Goal: Navigation & Orientation: Find specific page/section

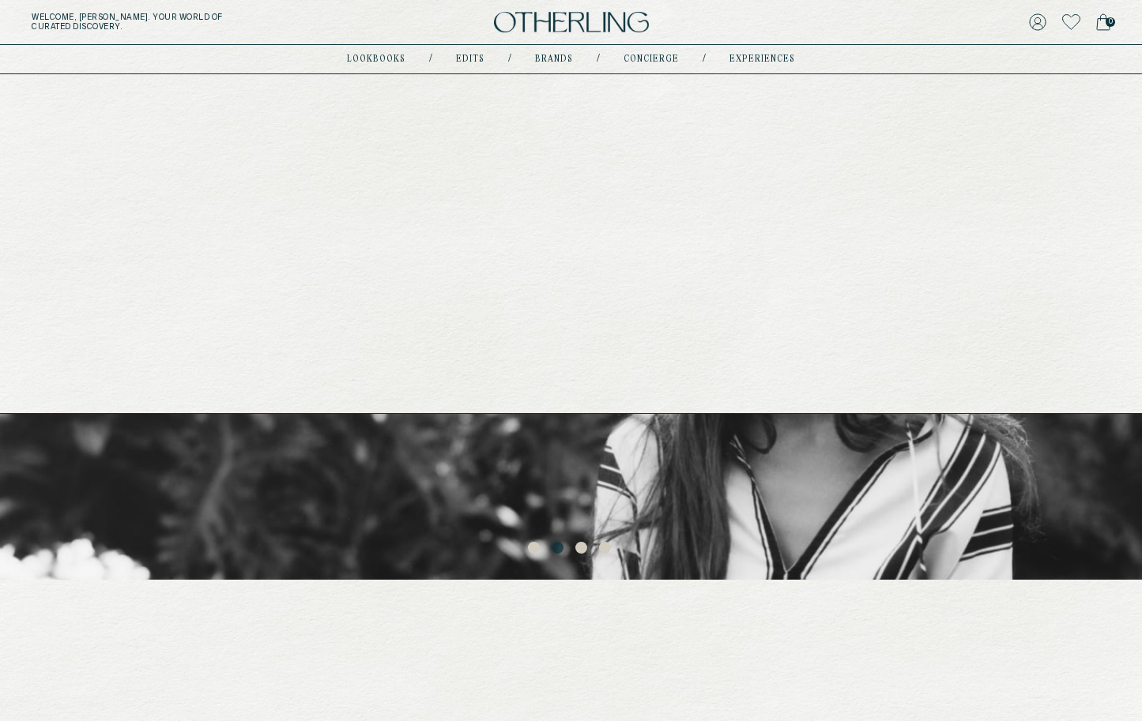
click at [782, 62] on link "experiences" at bounding box center [762, 59] width 66 height 8
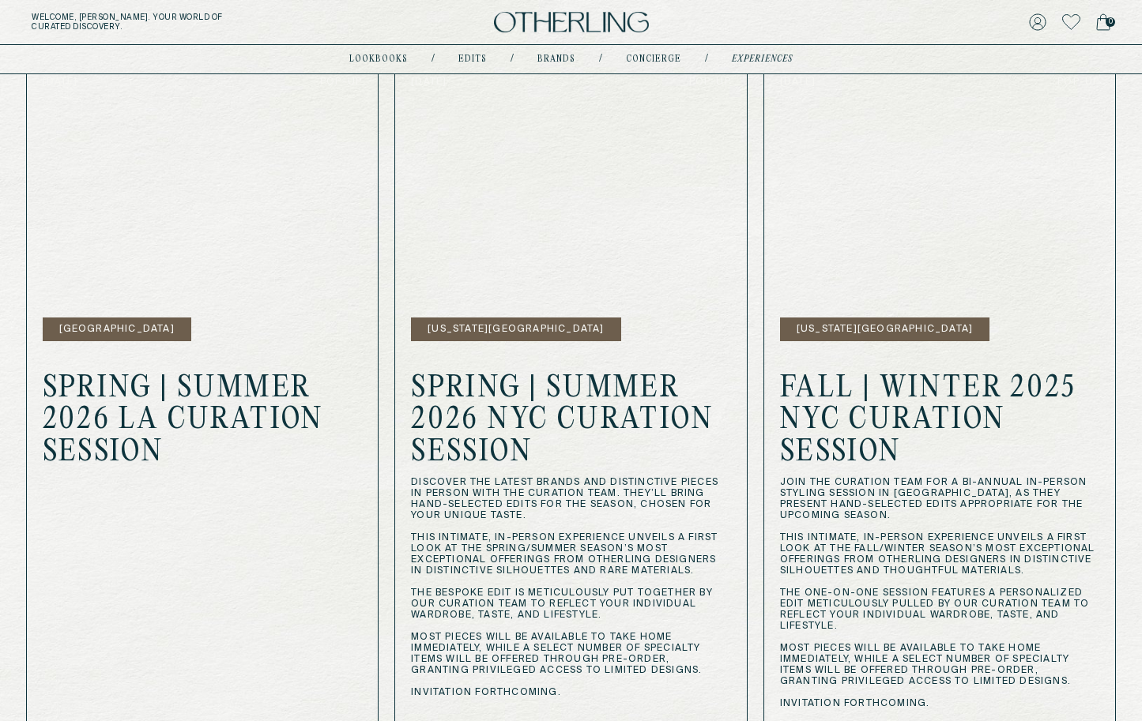
scroll to position [510, 0]
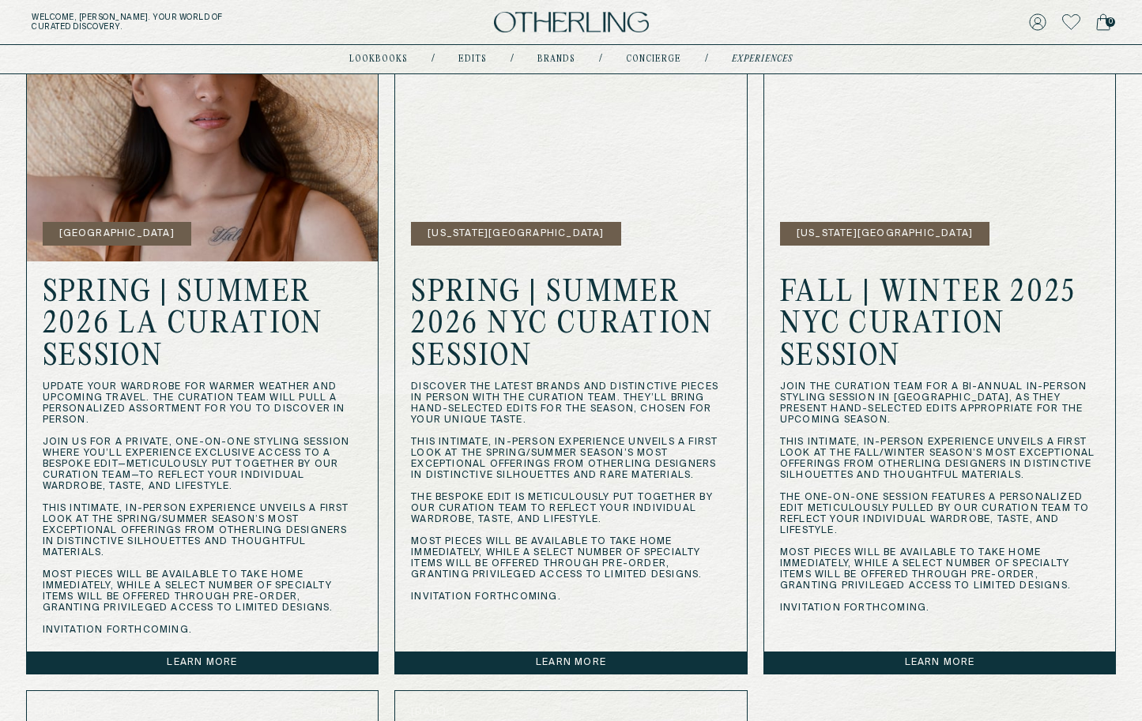
scroll to position [619, 0]
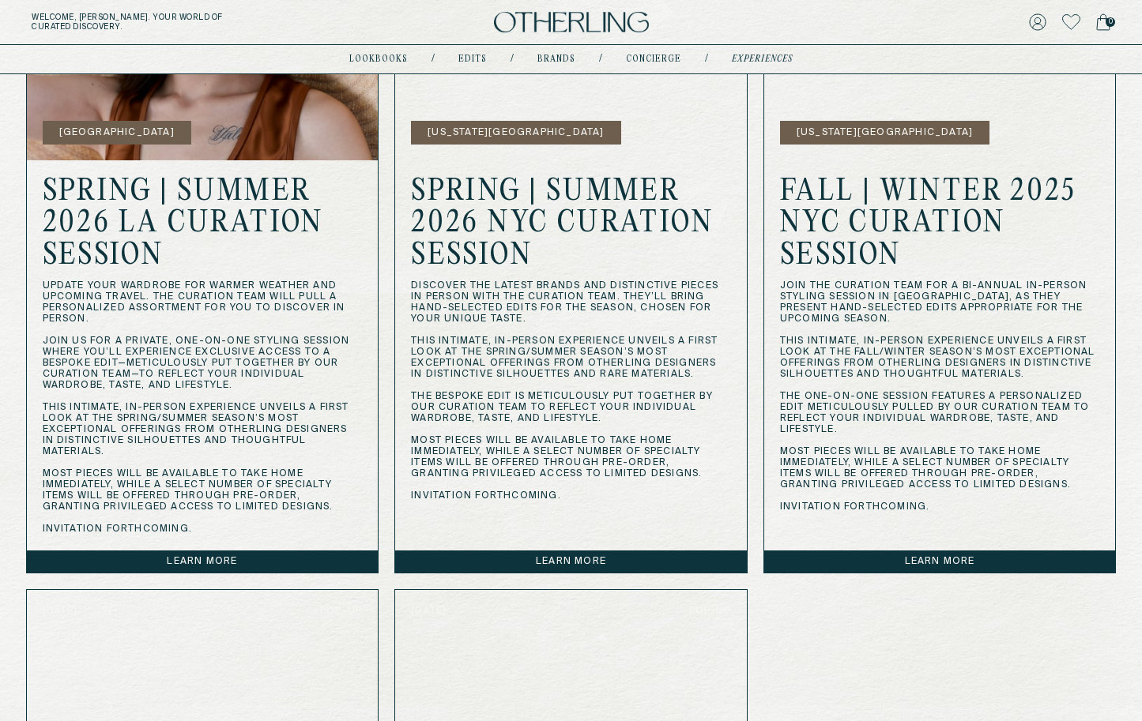
scroll to position [724, 0]
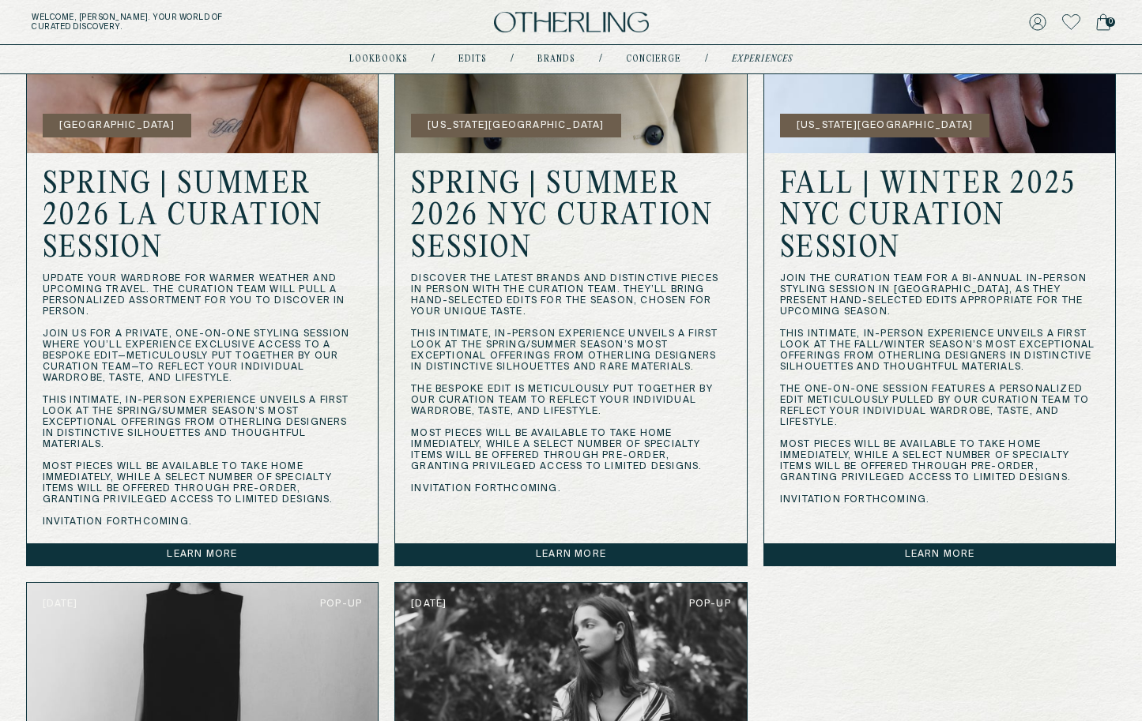
click at [576, 548] on link "Learn more" at bounding box center [571, 555] width 352 height 22
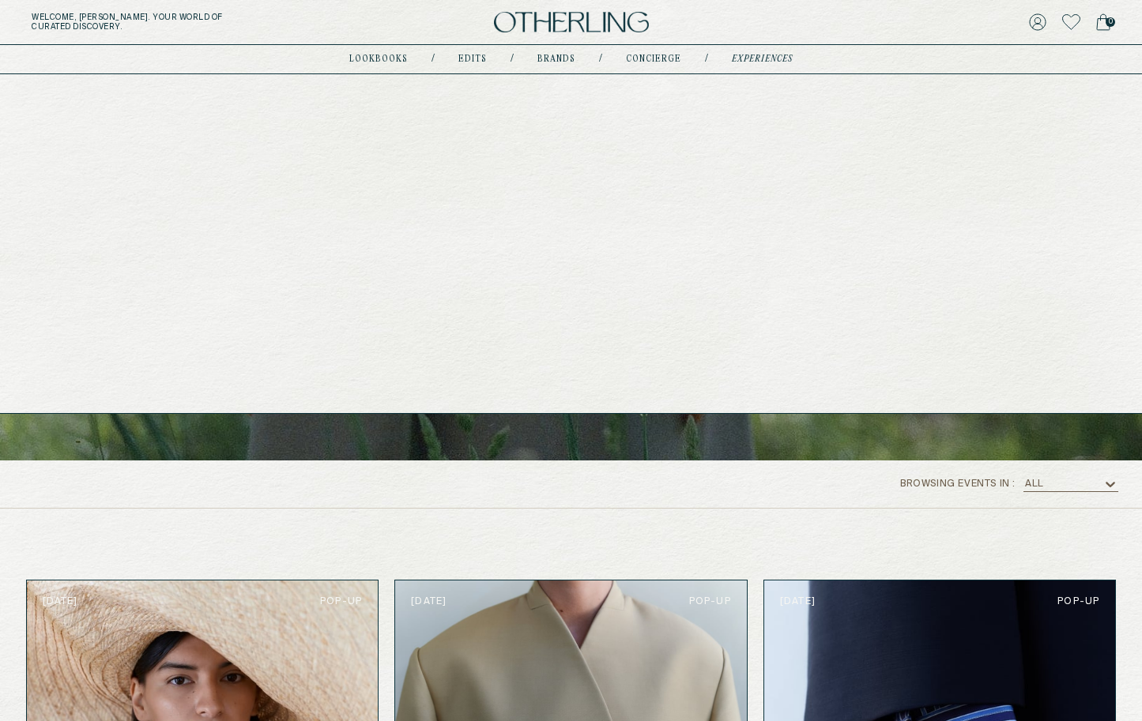
click at [559, 51] on div "lookbooks / Edits / Brands / concierge / experiences" at bounding box center [570, 59] width 443 height 28
click at [558, 61] on link "Brands" at bounding box center [556, 59] width 38 height 8
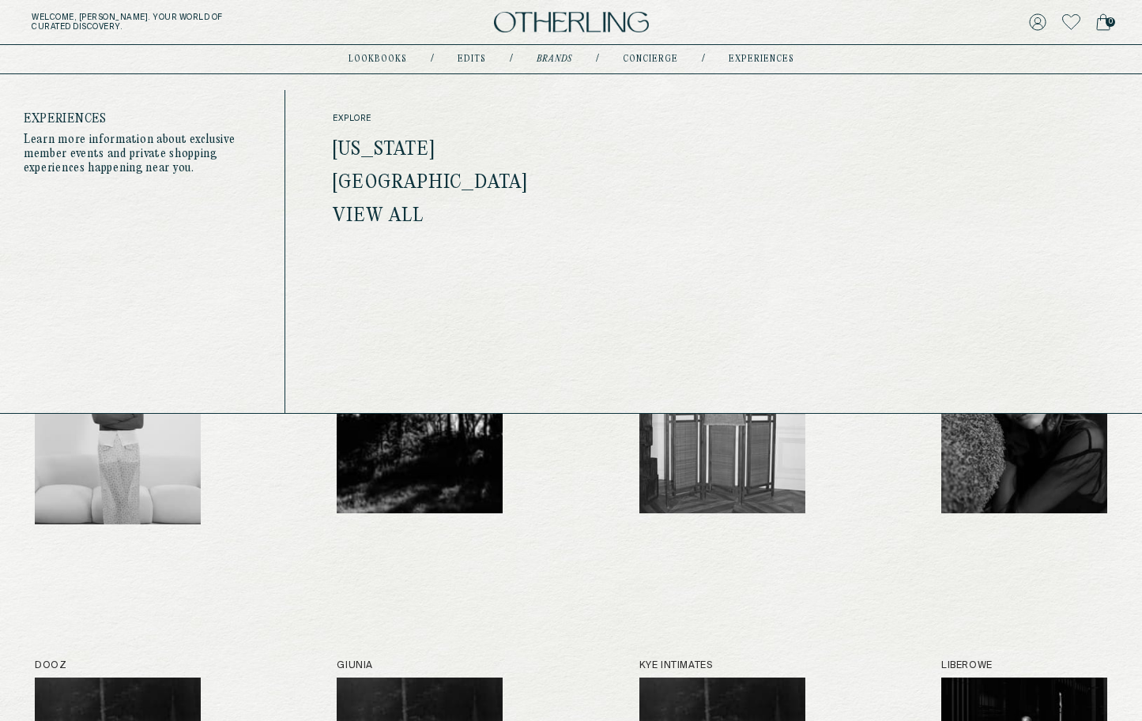
click at [708, 205] on div "explore [US_STATE] [GEOGRAPHIC_DATA] View all Read article View event" at bounding box center [713, 259] width 857 height 339
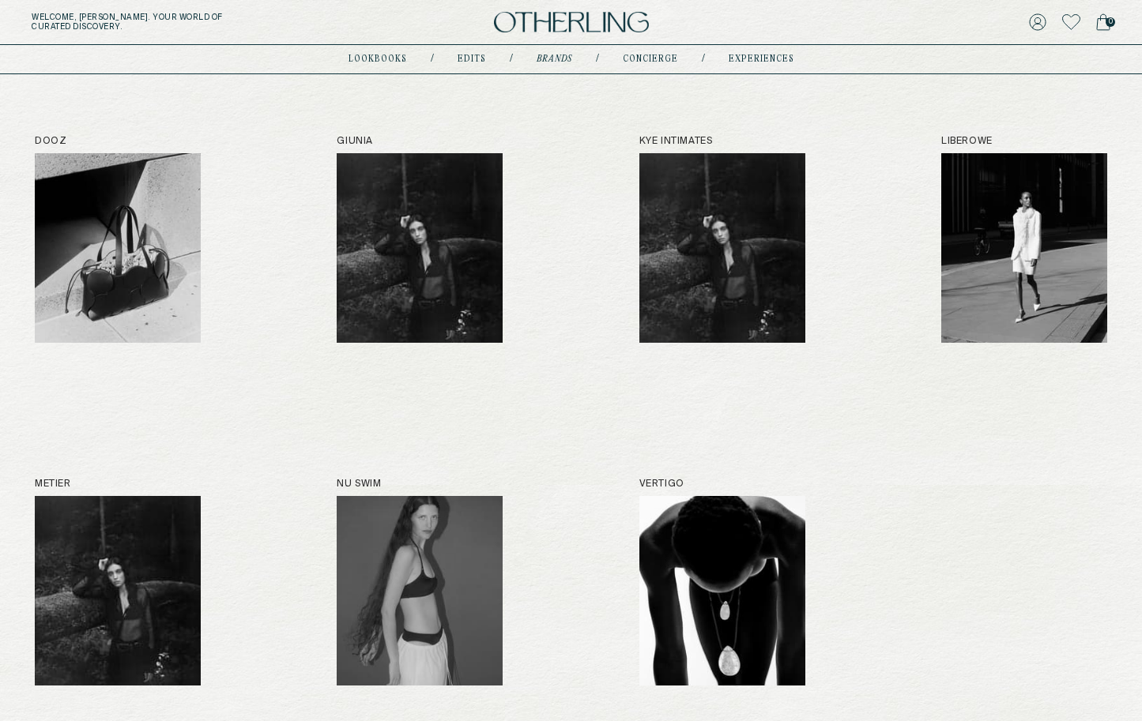
scroll to position [502, 0]
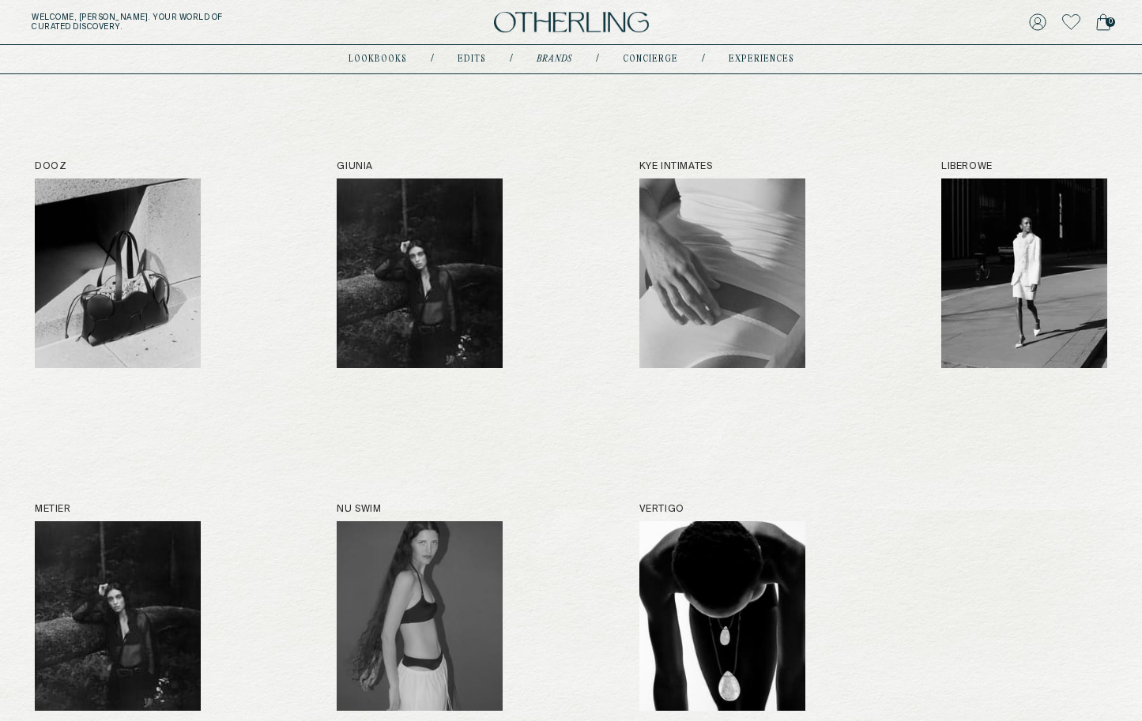
scroll to position [495, 0]
